Goal: Transaction & Acquisition: Obtain resource

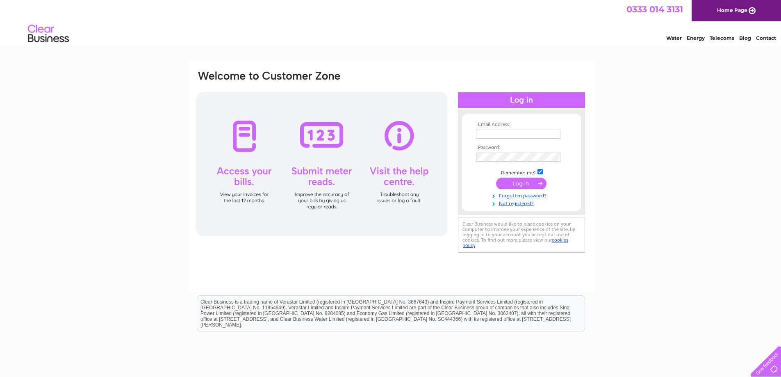
drag, startPoint x: 732, startPoint y: 134, endPoint x: 715, endPoint y: 135, distance: 16.5
click at [731, 134] on div "Email Address: Password:" at bounding box center [390, 247] width 781 height 370
click at [544, 139] on td at bounding box center [521, 134] width 95 height 13
click at [544, 135] on input "text" at bounding box center [518, 135] width 85 height 10
type input "ally.johnston@plexus.com"
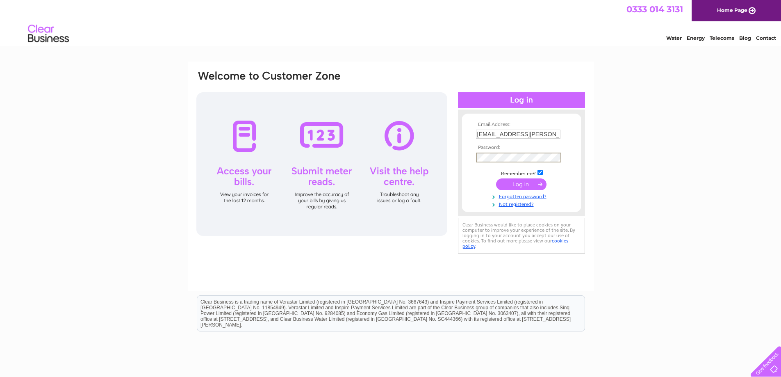
click at [496, 178] on input "submit" at bounding box center [521, 183] width 50 height 11
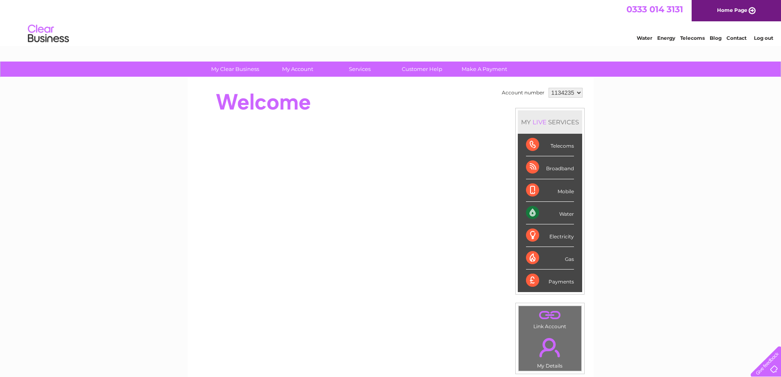
click at [643, 39] on link "Water" at bounding box center [645, 38] width 16 height 6
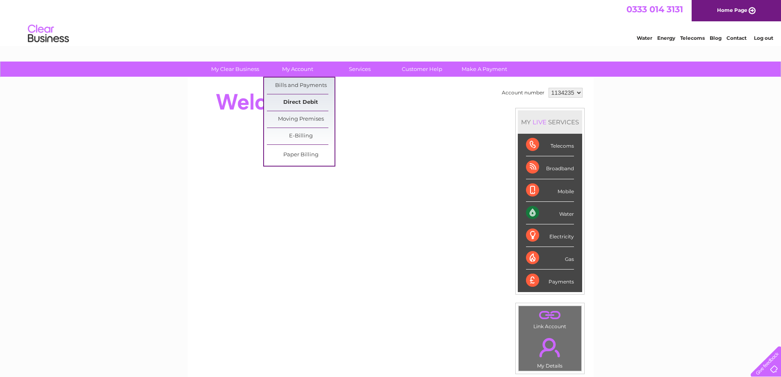
click at [305, 100] on link "Direct Debit" at bounding box center [301, 102] width 68 height 16
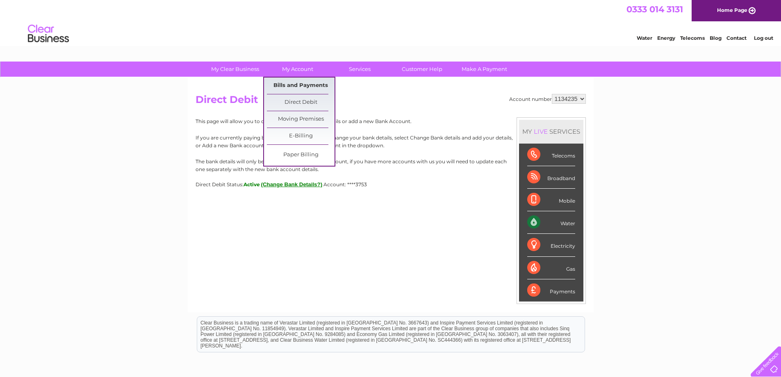
click at [309, 91] on link "Bills and Payments" at bounding box center [301, 86] width 68 height 16
click at [310, 85] on link "Bills and Payments" at bounding box center [301, 86] width 68 height 16
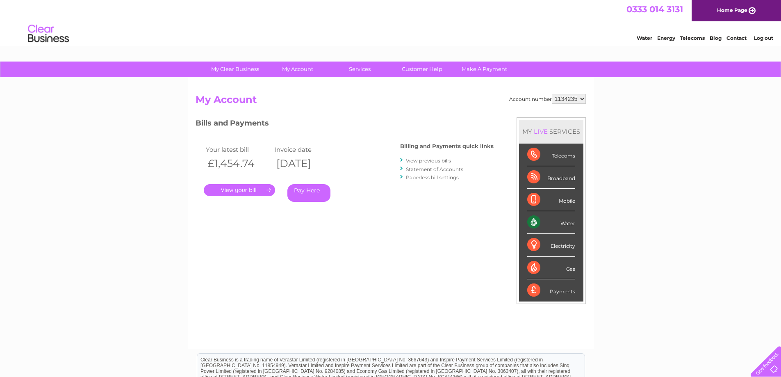
click at [232, 189] on link "." at bounding box center [239, 190] width 71 height 12
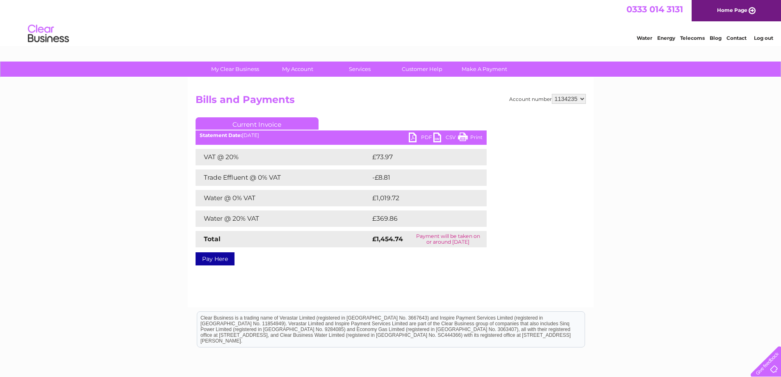
click at [416, 136] on link "PDF" at bounding box center [421, 138] width 25 height 12
click at [417, 136] on link "PDF" at bounding box center [421, 138] width 25 height 12
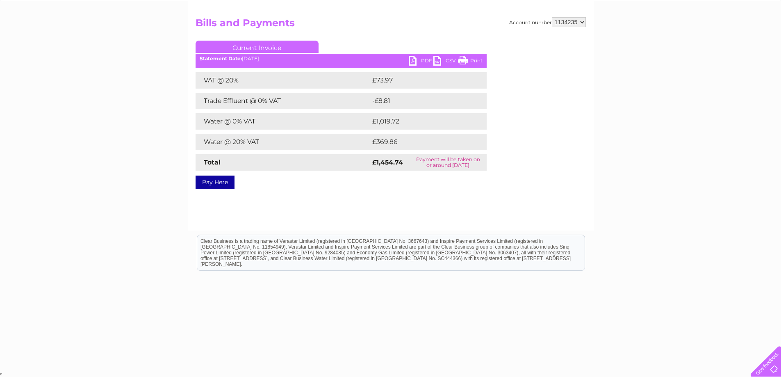
scroll to position [36, 0]
